Goal: Transaction & Acquisition: Purchase product/service

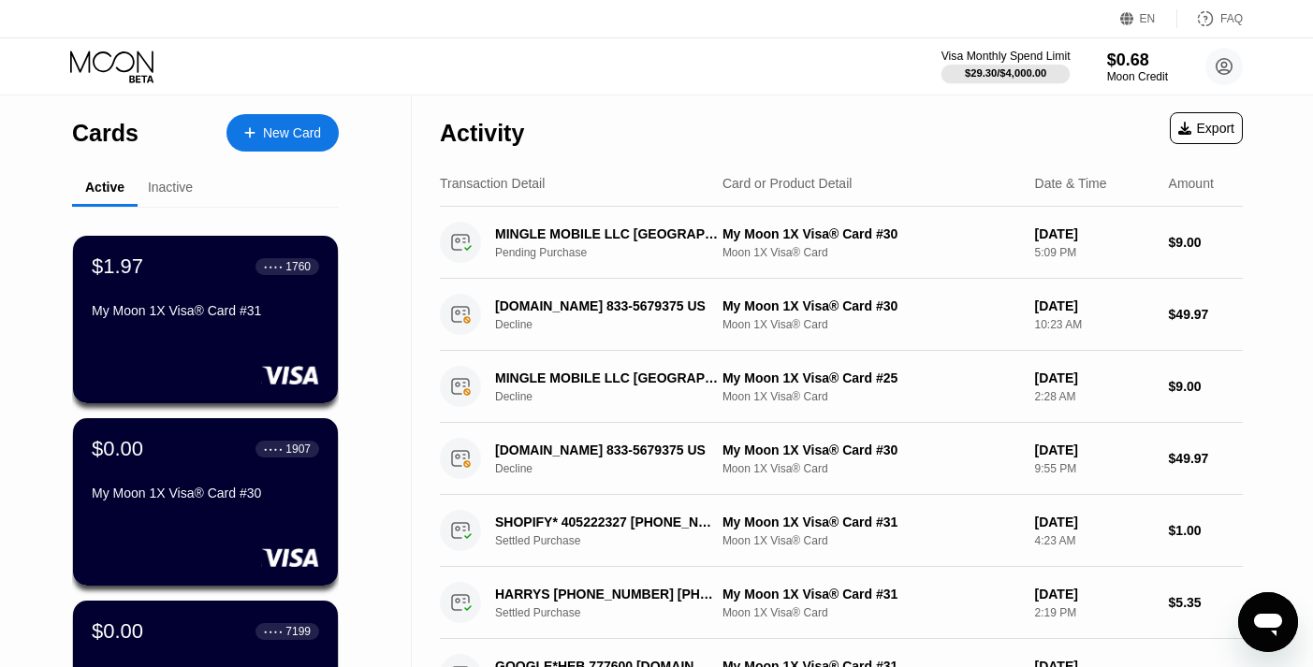
click at [1008, 69] on div "$29.30 / $4,000.00" at bounding box center [1005, 72] width 81 height 11
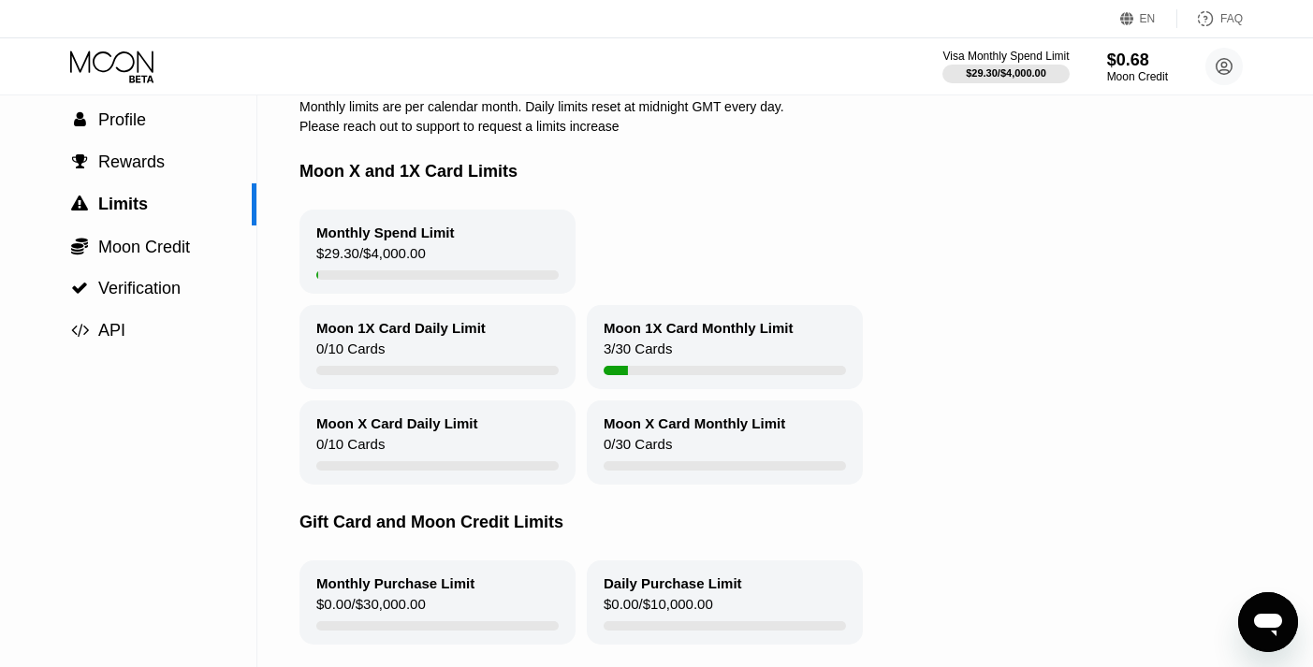
scroll to position [93, 0]
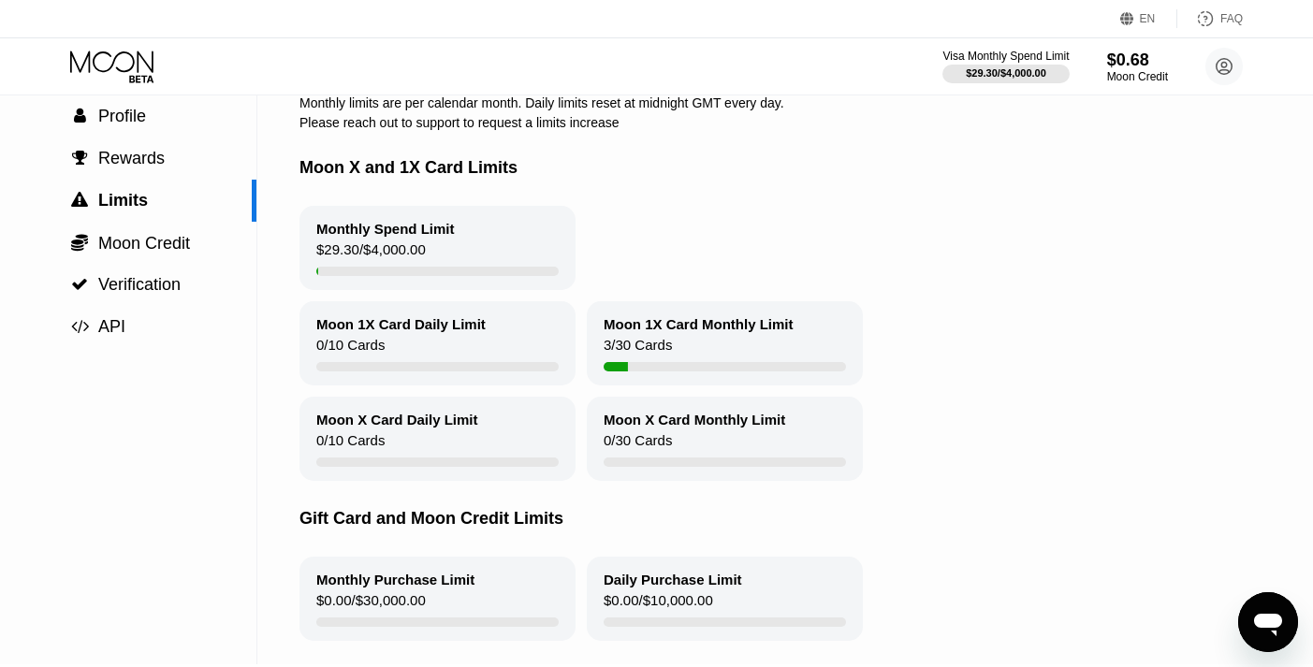
click at [406, 256] on div "$29.30 / $4,000.00" at bounding box center [371, 253] width 110 height 25
click at [171, 235] on span "Moon Credit" at bounding box center [144, 243] width 92 height 19
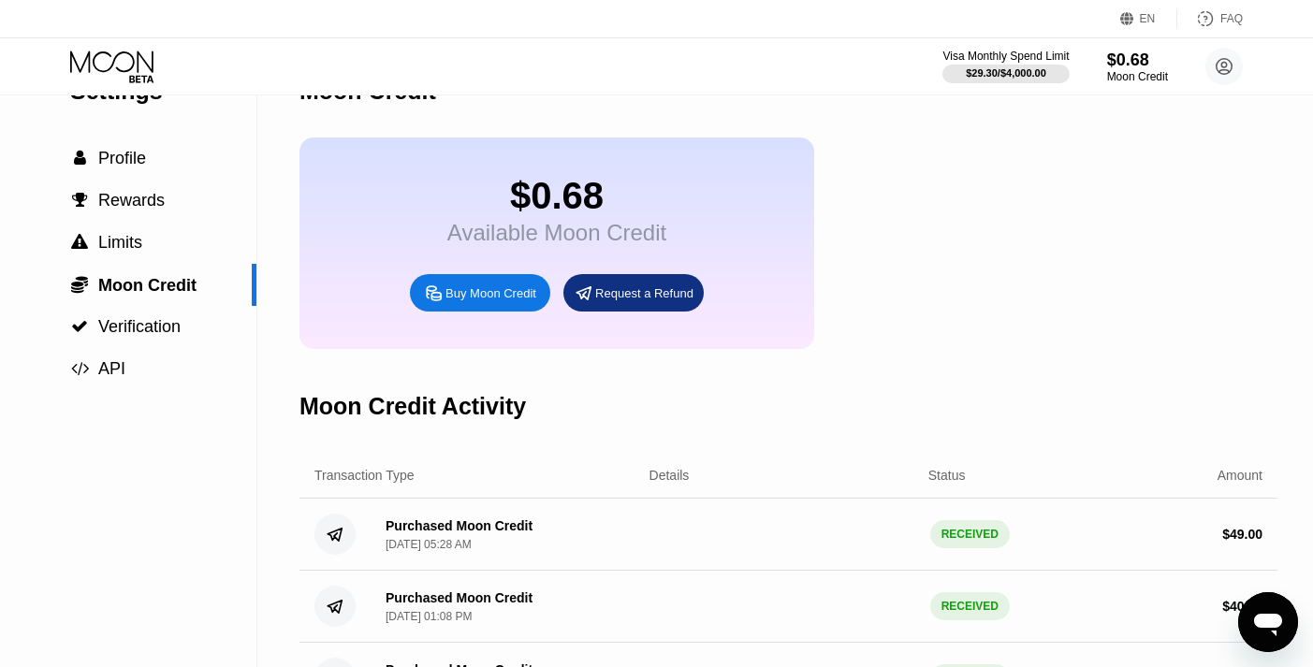
scroll to position [35, 0]
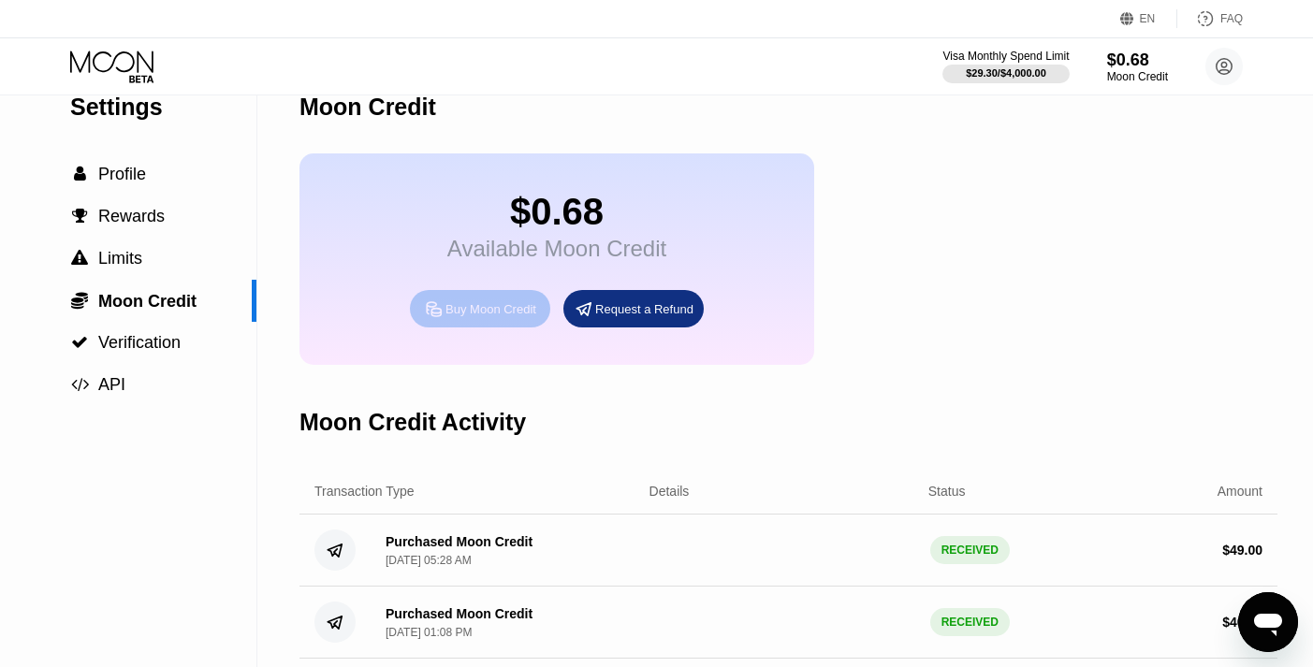
click at [492, 308] on div "Buy Moon Credit" at bounding box center [491, 309] width 91 height 16
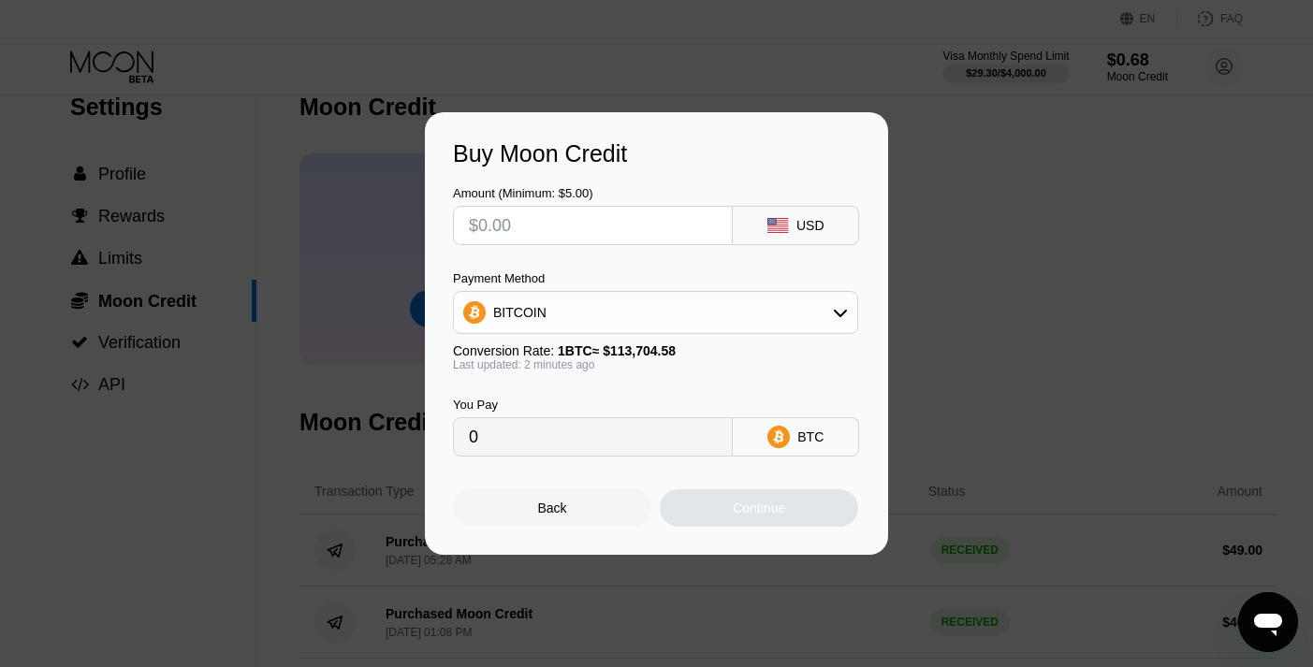
click at [604, 322] on div "BITCOIN" at bounding box center [655, 312] width 403 height 37
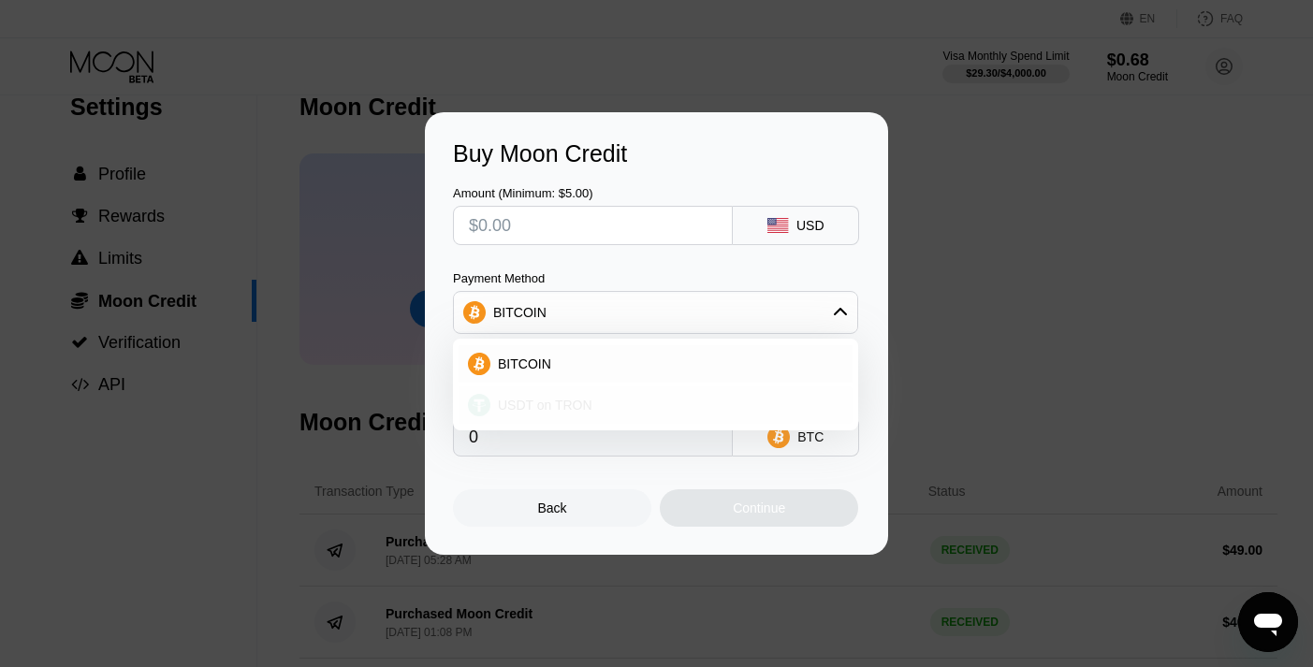
click at [567, 404] on span "USDT on TRON" at bounding box center [545, 405] width 95 height 15
type input "0.00"
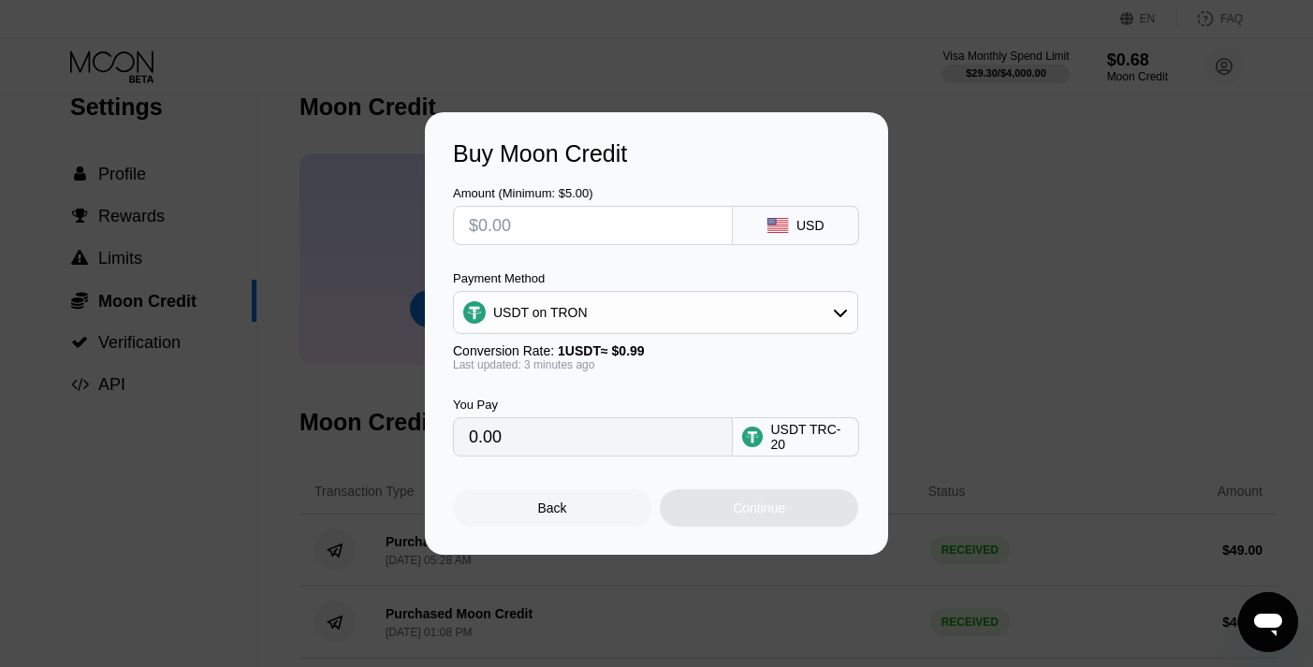
click at [672, 430] on input "0.00" at bounding box center [593, 436] width 248 height 37
click at [639, 438] on input "0.00" at bounding box center [593, 436] width 248 height 37
click at [486, 446] on input "0.00" at bounding box center [593, 436] width 248 height 37
click at [622, 202] on div "Amount (Minimum: $5.00)" at bounding box center [593, 215] width 280 height 59
click at [622, 215] on input "text" at bounding box center [593, 225] width 248 height 37
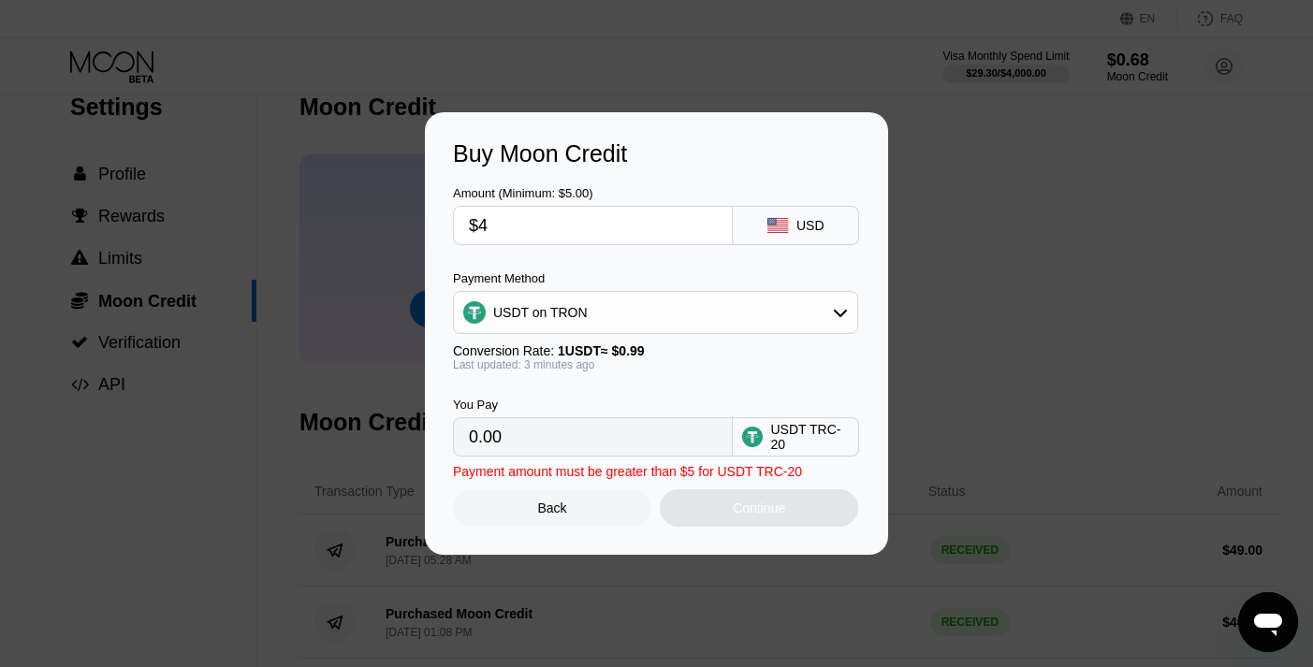
type input "$40"
type input "40.40"
type input "$45"
type input "45.45"
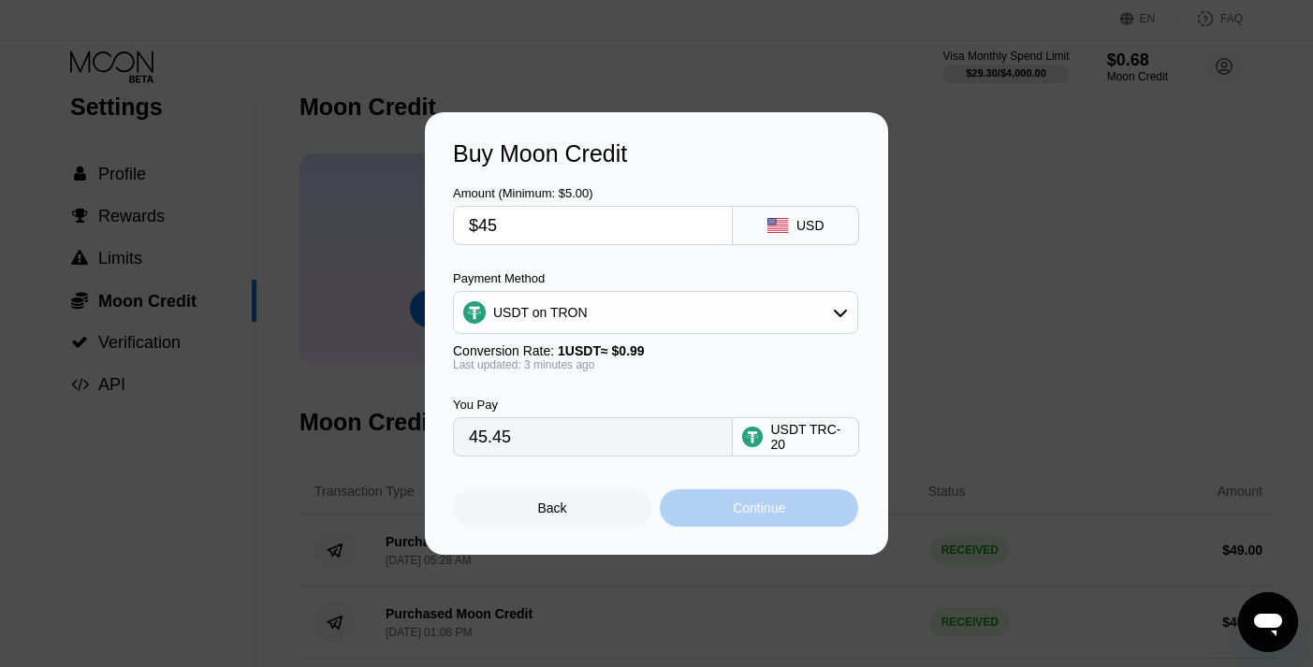
click at [754, 509] on div "Continue" at bounding box center [759, 508] width 52 height 15
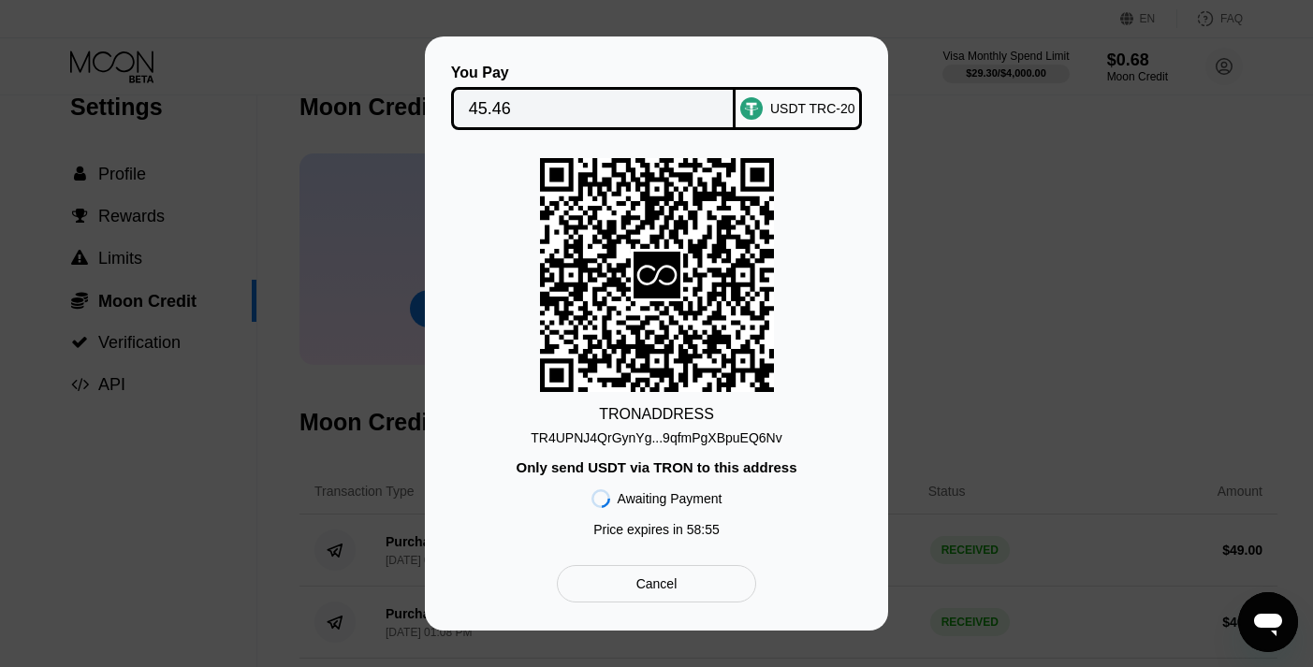
click at [666, 440] on div "TR4UPNJ4QrGynYg...9qfmPgXBpuEQ6Nv" at bounding box center [656, 438] width 251 height 15
drag, startPoint x: 485, startPoint y: 100, endPoint x: 504, endPoint y: 126, distance: 32.2
click at [485, 100] on input "45.46" at bounding box center [594, 108] width 250 height 37
click at [512, 106] on input "45.46" at bounding box center [594, 108] width 250 height 37
click at [665, 592] on div "Cancel" at bounding box center [656, 584] width 41 height 17
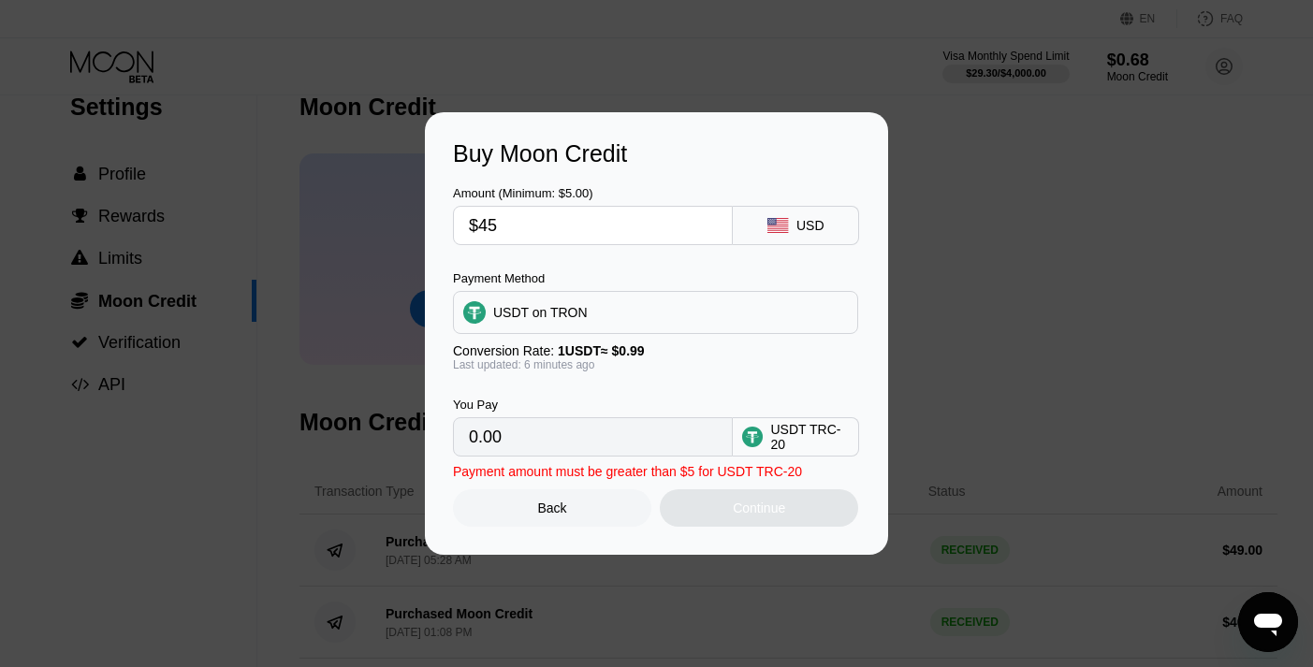
type input "45.45"
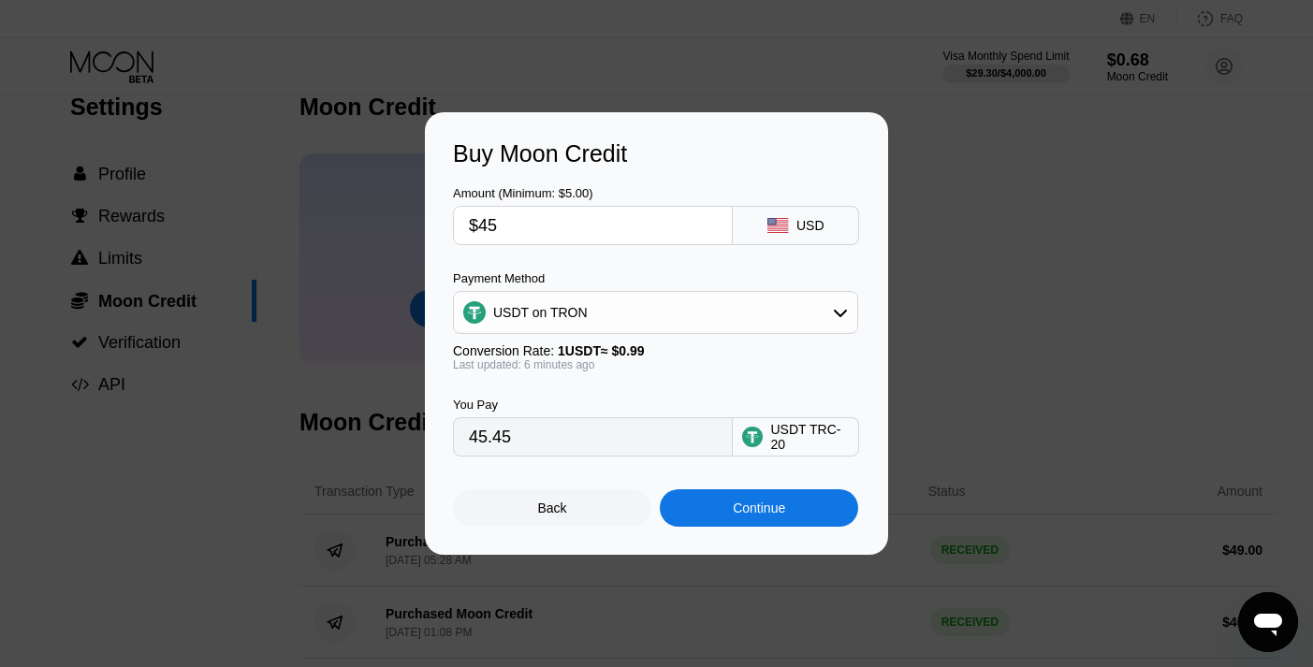
click at [511, 231] on input "$45" at bounding box center [593, 225] width 248 height 37
type input "$4"
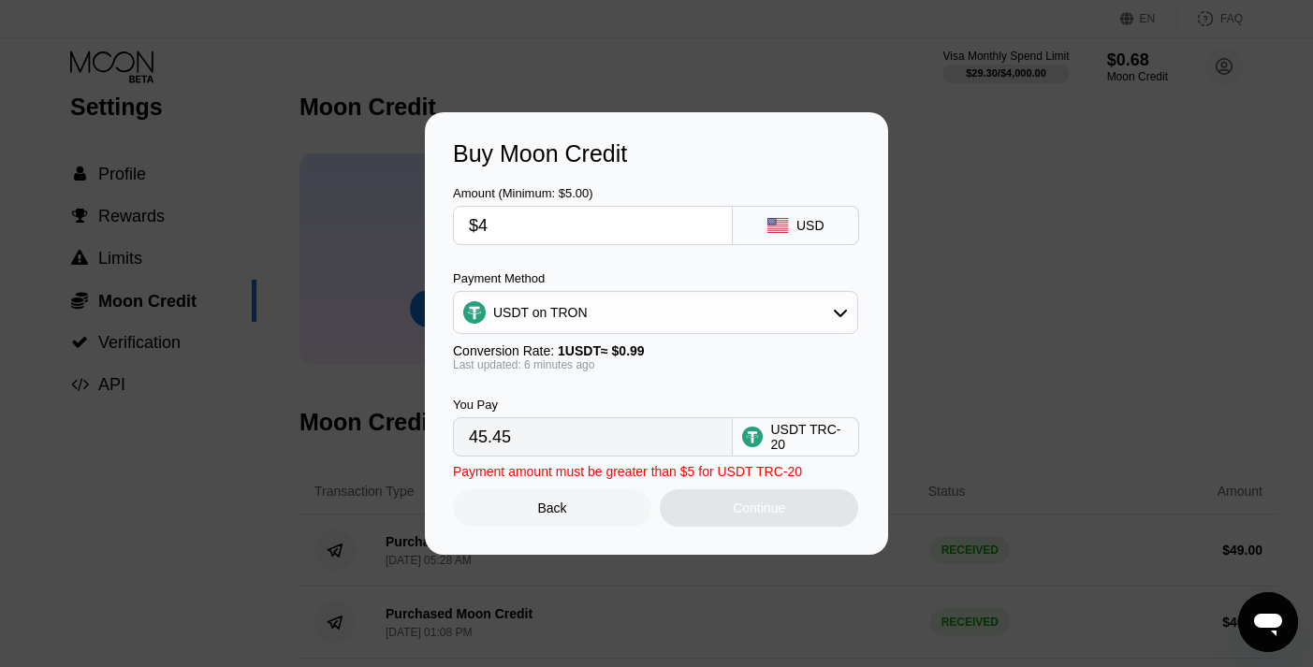
type input "4.04"
type input "$44"
type input "44.44"
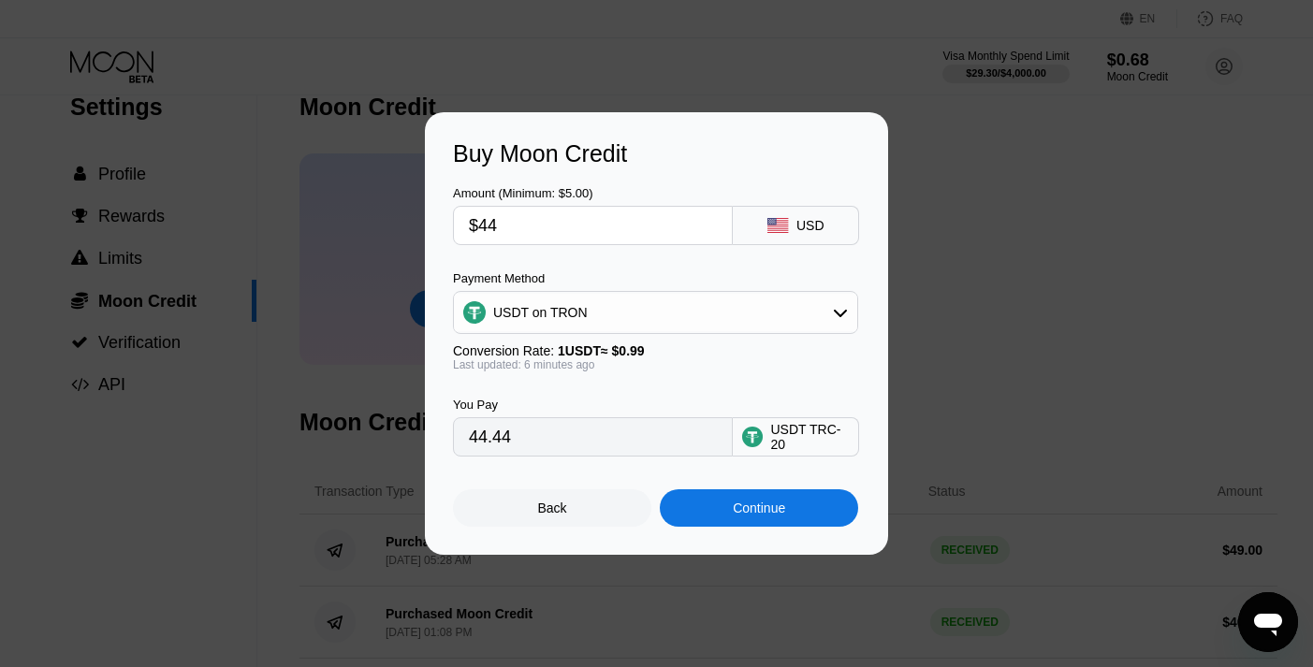
type input "$44"
click at [763, 516] on div "Continue" at bounding box center [759, 508] width 52 height 15
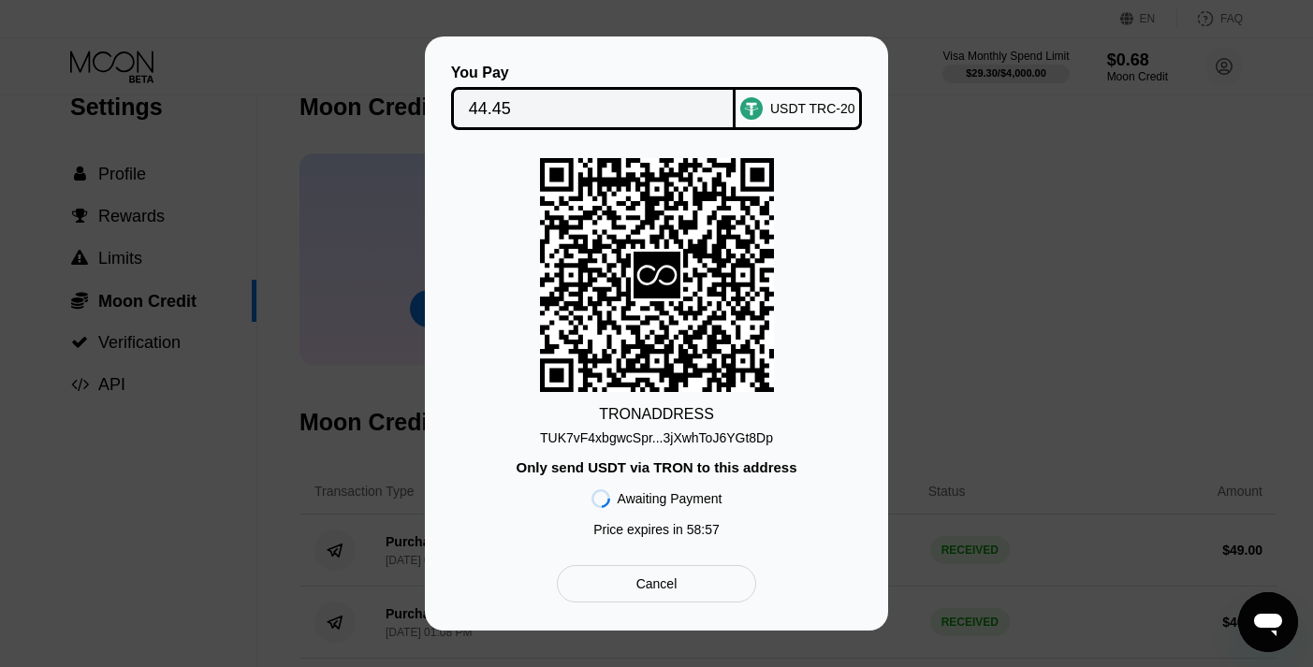
click at [684, 431] on div "TUK7vF4xbgwcSpr...3jXwhToJ6YGt8Dp" at bounding box center [656, 438] width 233 height 15
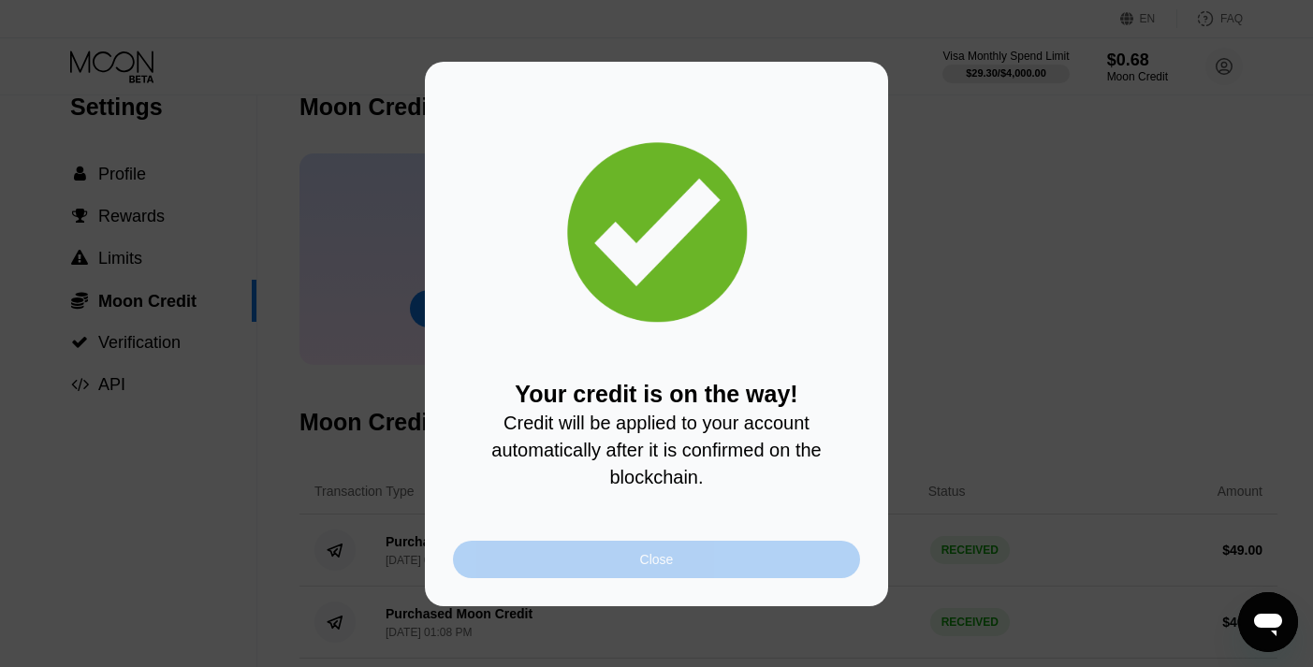
click at [674, 561] on div "Close" at bounding box center [657, 559] width 34 height 15
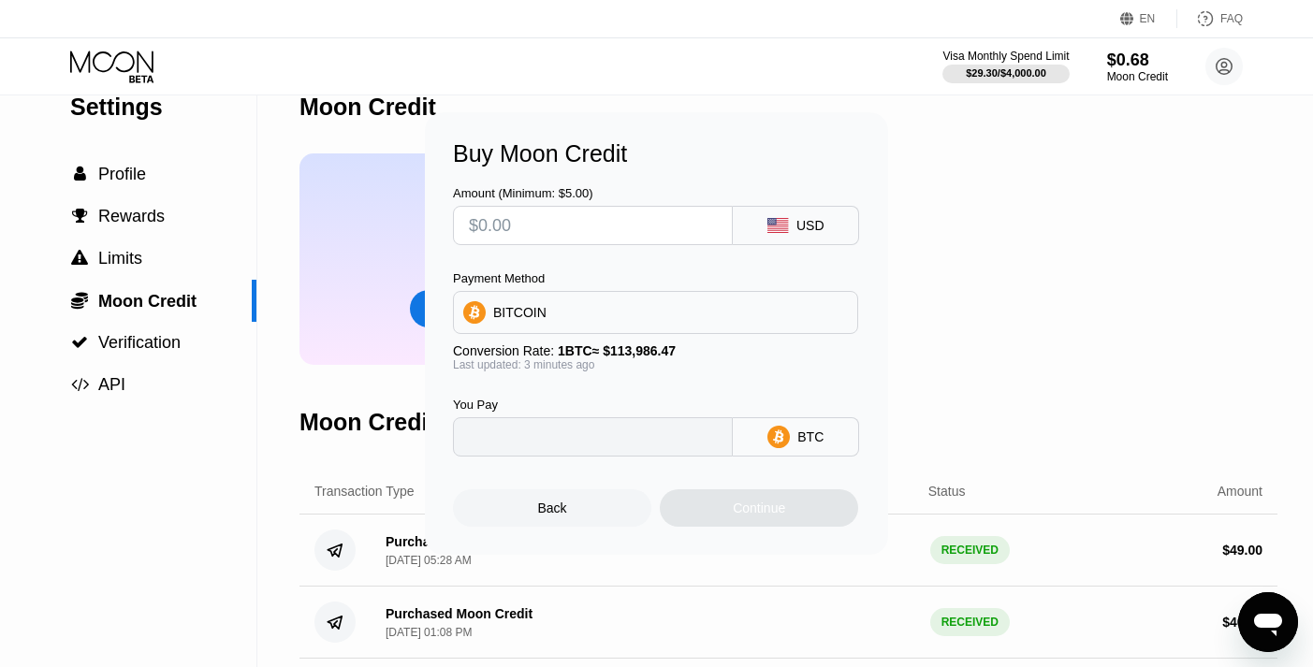
type input "0"
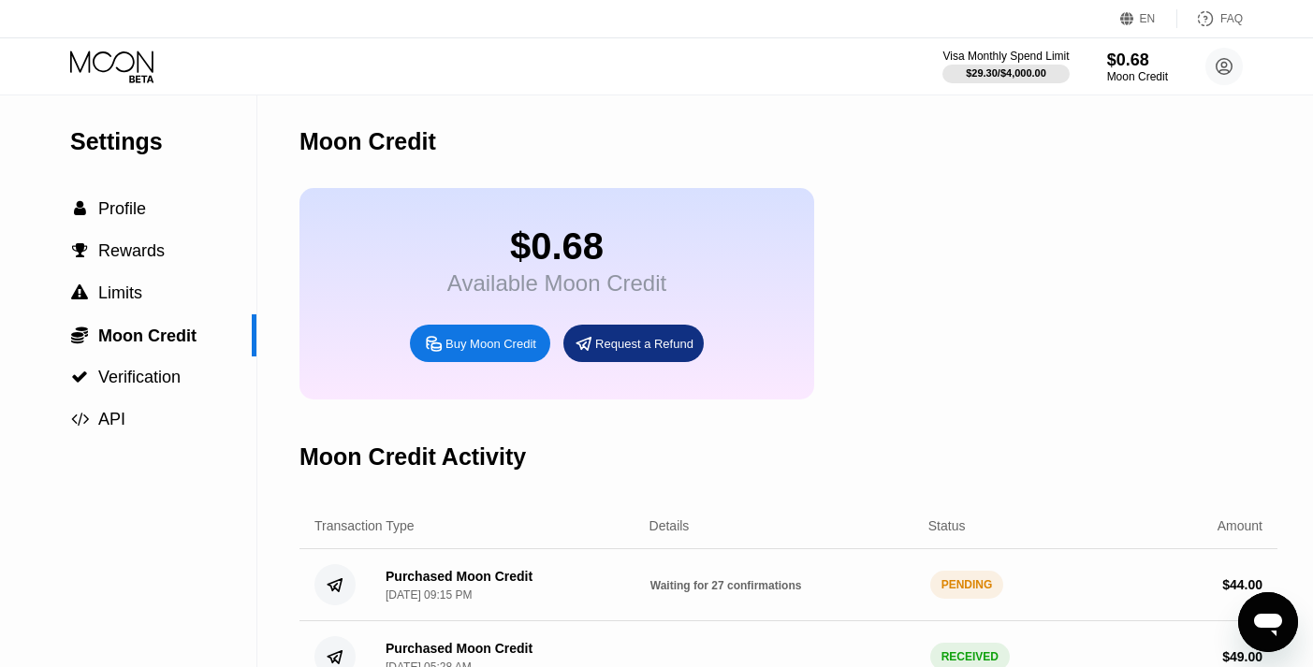
scroll to position [0, 0]
click at [960, 308] on div "$44.69 Available Moon Credit Buy Moon Credit Request a Refund" at bounding box center [789, 294] width 978 height 212
click at [1140, 70] on div "Moon Credit" at bounding box center [1137, 76] width 63 height 13
click at [1233, 66] on circle at bounding box center [1224, 66] width 37 height 37
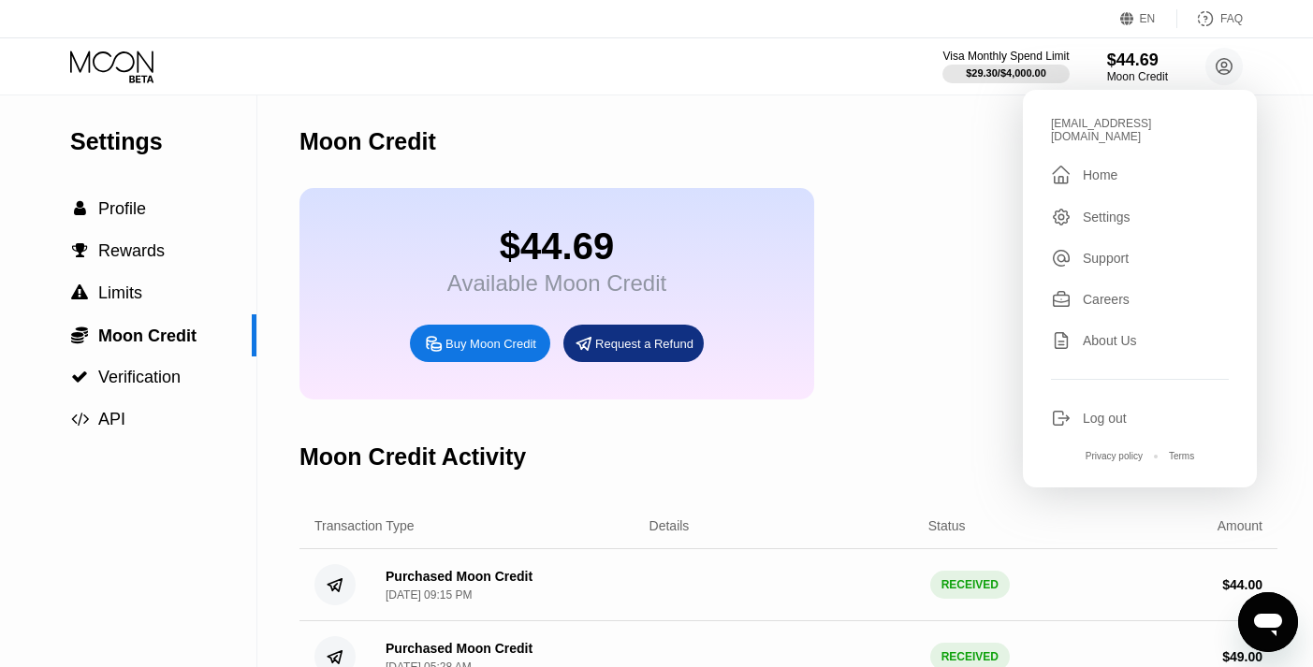
click at [1104, 168] on div "Home" at bounding box center [1100, 175] width 35 height 15
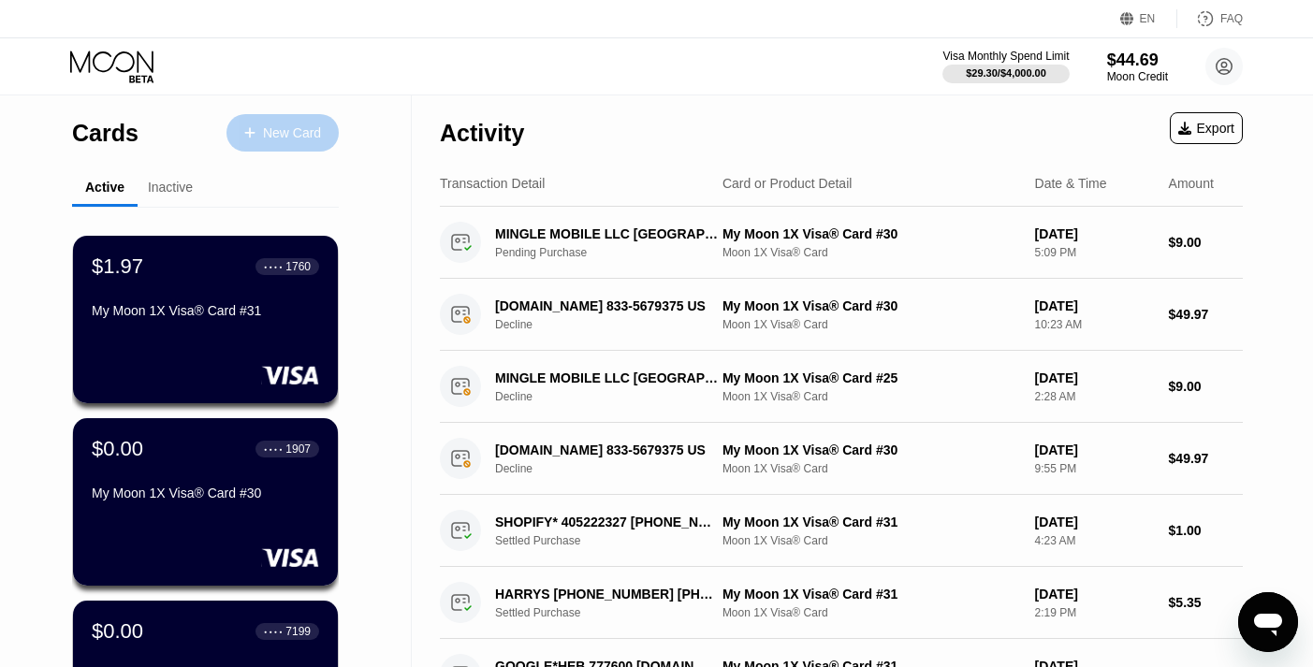
click at [288, 131] on div "New Card" at bounding box center [292, 133] width 58 height 16
